Goal: Navigation & Orientation: Find specific page/section

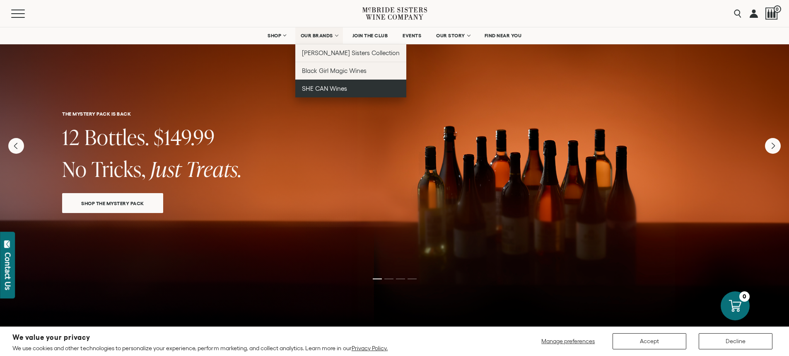
click at [317, 87] on span "SHE CAN Wines" at bounding box center [324, 88] width 45 height 7
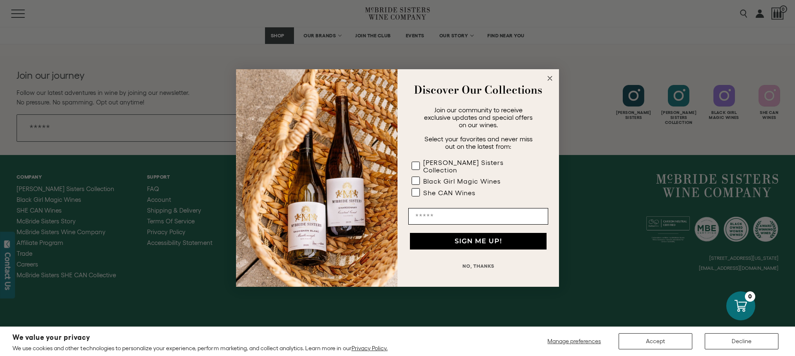
scroll to position [1751, 0]
